Goal: Transaction & Acquisition: Subscribe to service/newsletter

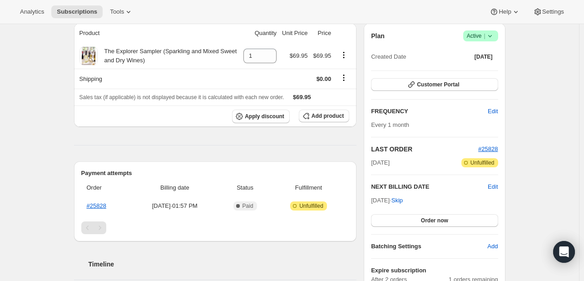
scroll to position [99, 0]
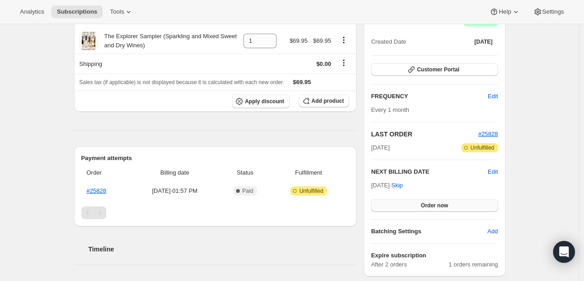
click at [434, 206] on span "Order now" at bounding box center [434, 205] width 27 height 7
click at [434, 206] on span "Click to confirm" at bounding box center [434, 205] width 41 height 7
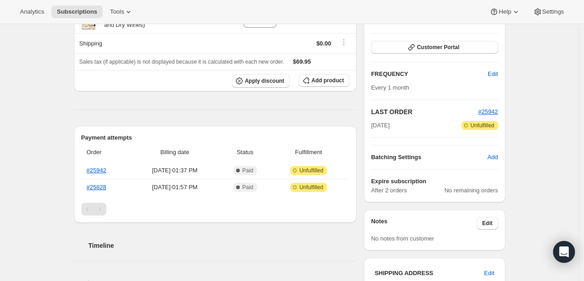
scroll to position [131, 0]
